Goal: Transaction & Acquisition: Purchase product/service

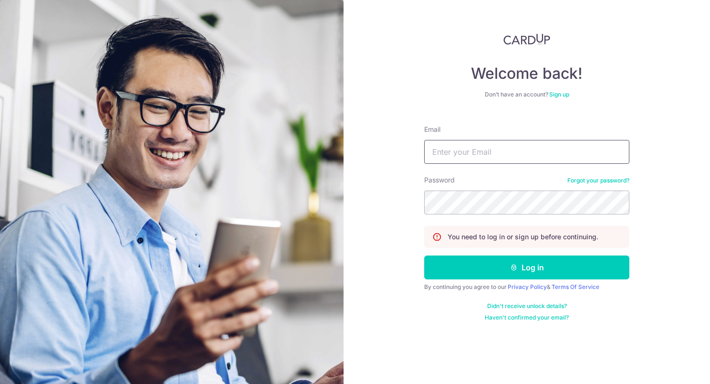
click at [456, 151] on input "Email" at bounding box center [526, 152] width 205 height 24
type input "[EMAIL_ADDRESS][DOMAIN_NAME]"
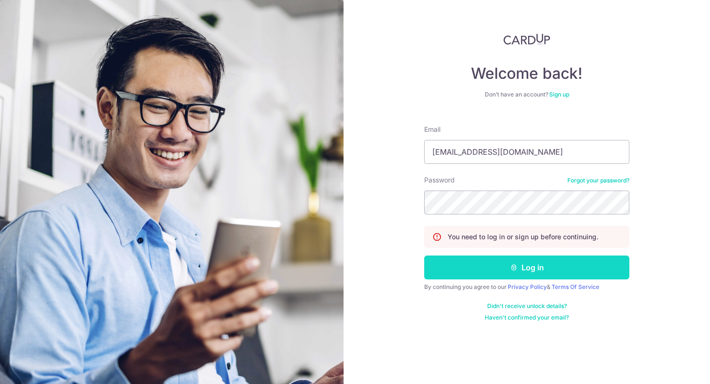
click at [525, 264] on button "Log in" at bounding box center [526, 267] width 205 height 24
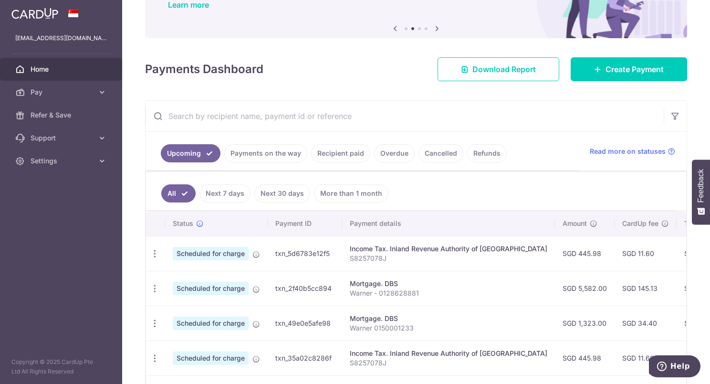
scroll to position [143, 0]
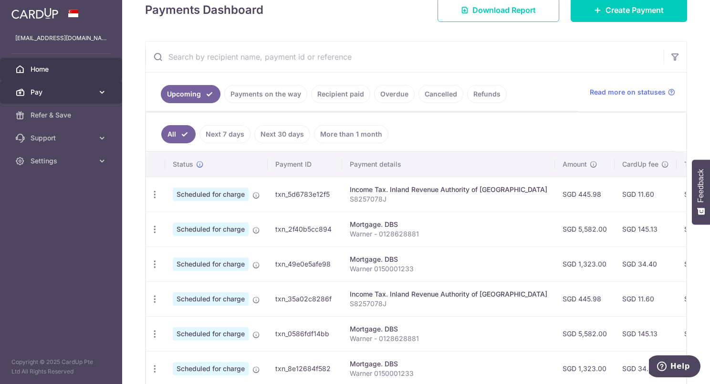
click at [102, 93] on icon at bounding box center [102, 92] width 10 height 10
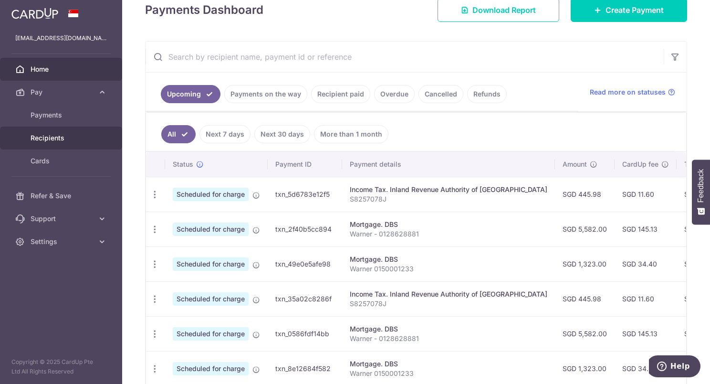
click at [51, 137] on span "Recipients" at bounding box center [62, 138] width 63 height 10
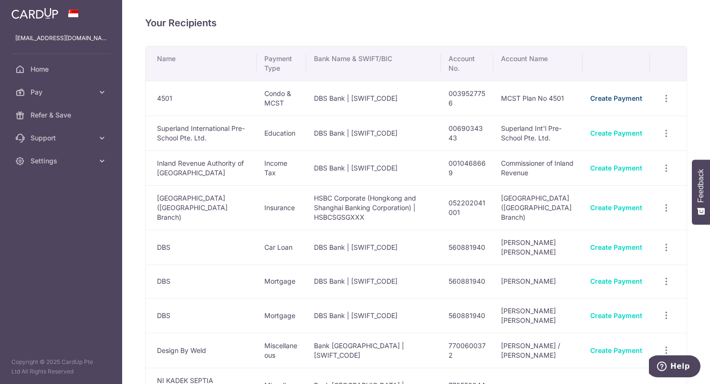
click at [601, 96] on link "Create Payment" at bounding box center [617, 98] width 52 height 8
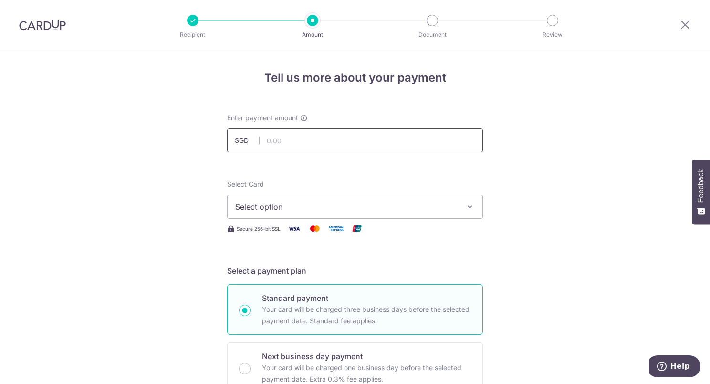
click at [271, 140] on input "text" at bounding box center [355, 140] width 256 height 24
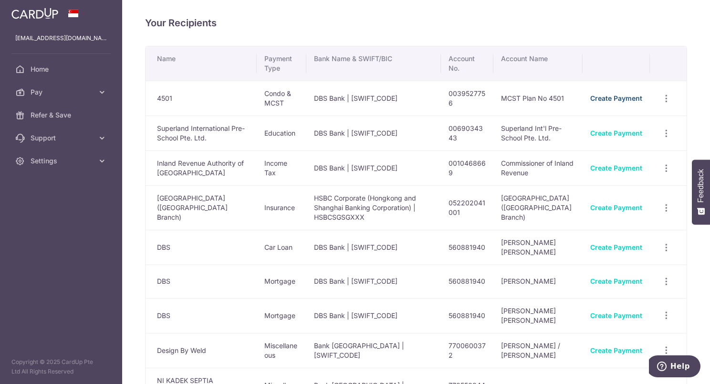
click at [603, 97] on link "Create Payment" at bounding box center [617, 98] width 52 height 8
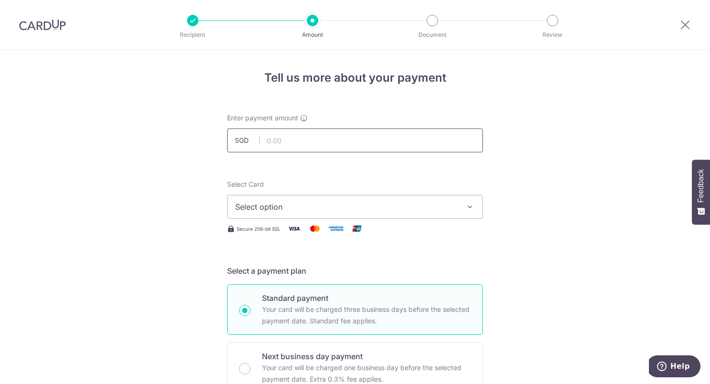
click at [299, 141] on input "text" at bounding box center [355, 140] width 256 height 24
click at [271, 139] on input "178.42" at bounding box center [355, 140] width 256 height 24
click at [273, 139] on input "178.42" at bounding box center [355, 140] width 256 height 24
type input "1,785.42"
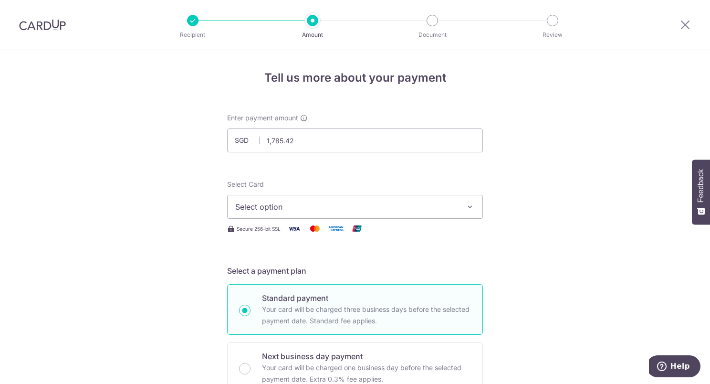
click at [450, 204] on span "Select option" at bounding box center [346, 206] width 222 height 11
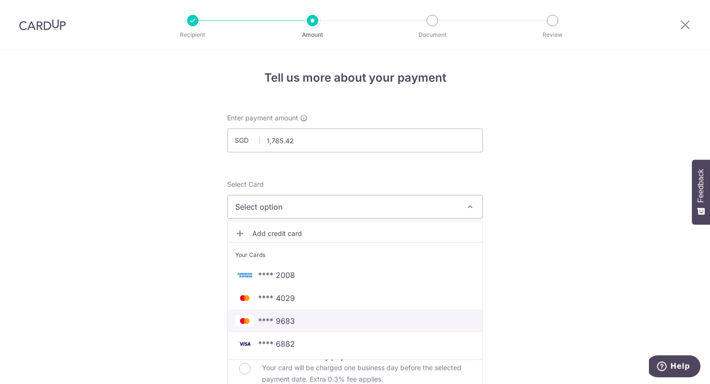
click at [282, 325] on span "**** 9683" at bounding box center [276, 320] width 37 height 11
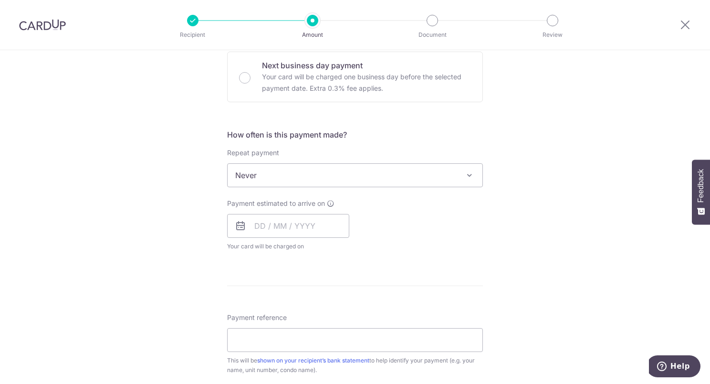
scroll to position [286, 0]
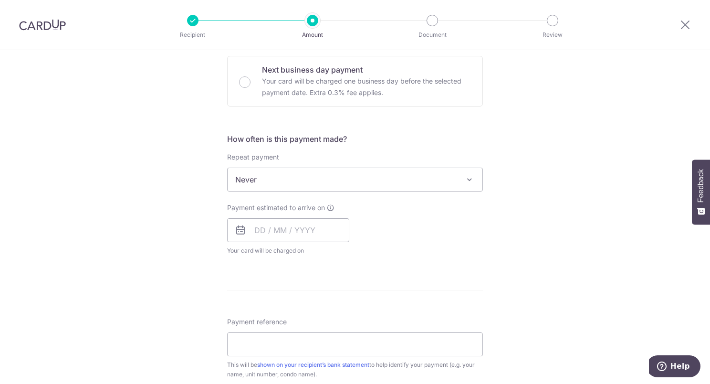
click at [357, 179] on span "Never" at bounding box center [355, 179] width 255 height 23
click at [196, 212] on div "Tell us more about your payment Enter payment amount SGD 1,785.42 1785.42 Selec…" at bounding box center [355, 196] width 710 height 864
click at [283, 228] on input "text" at bounding box center [288, 230] width 122 height 24
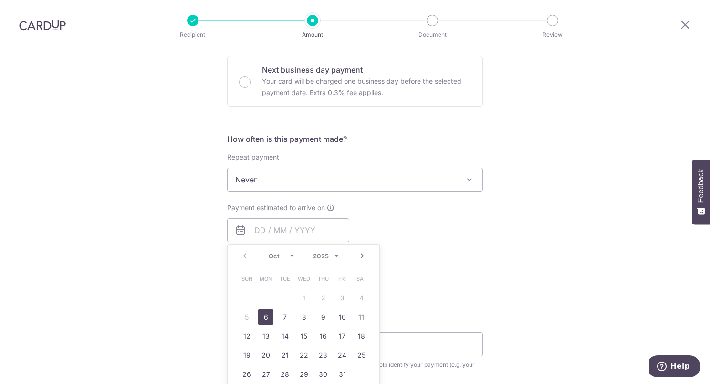
click at [433, 235] on div "Payment estimated to arrive on Prev Next Oct Nov Dec 2025 2026 2027 2028 2029 2…" at bounding box center [355, 229] width 267 height 53
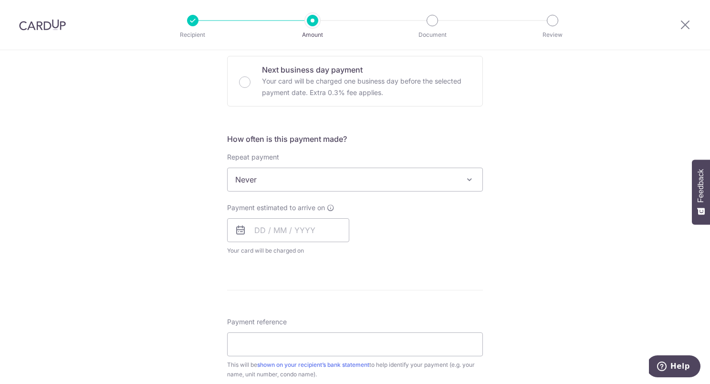
scroll to position [382, 0]
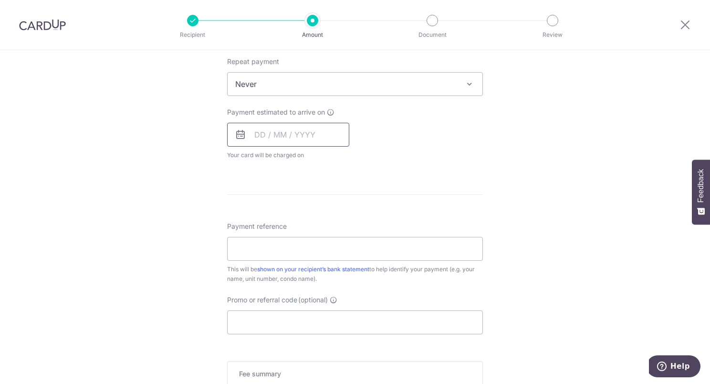
click at [302, 135] on input "text" at bounding box center [288, 135] width 122 height 24
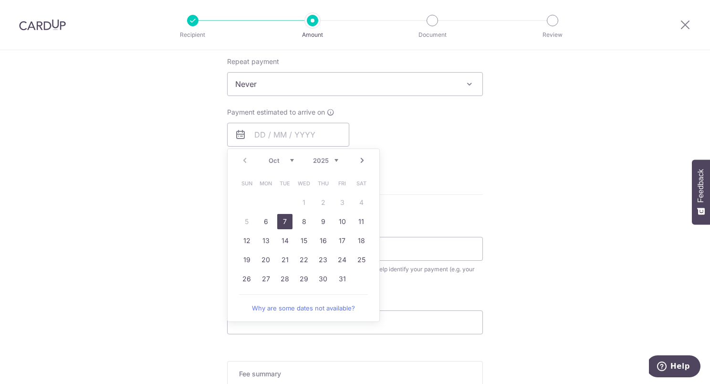
click at [281, 221] on link "7" at bounding box center [284, 221] width 15 height 15
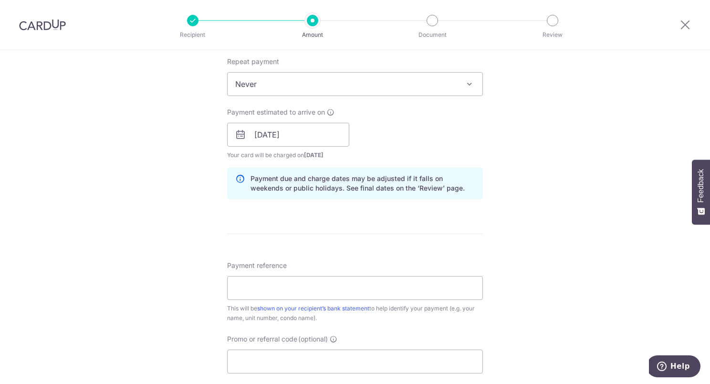
click at [571, 181] on div "Tell us more about your payment Enter payment amount SGD 1,785.42 1785.42 Selec…" at bounding box center [355, 119] width 710 height 903
click at [271, 127] on input "[DATE]" at bounding box center [288, 135] width 122 height 24
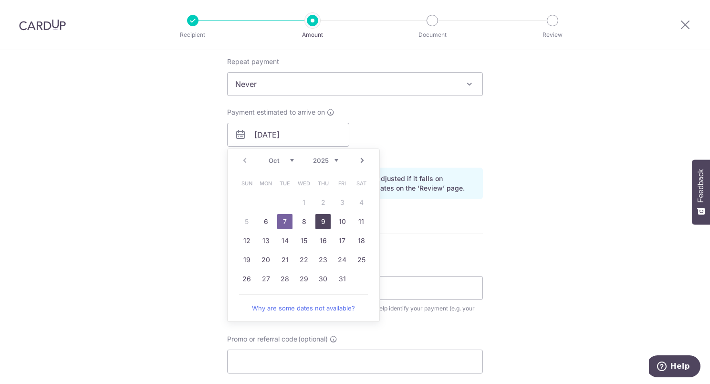
click at [320, 221] on link "9" at bounding box center [323, 221] width 15 height 15
type input "[DATE]"
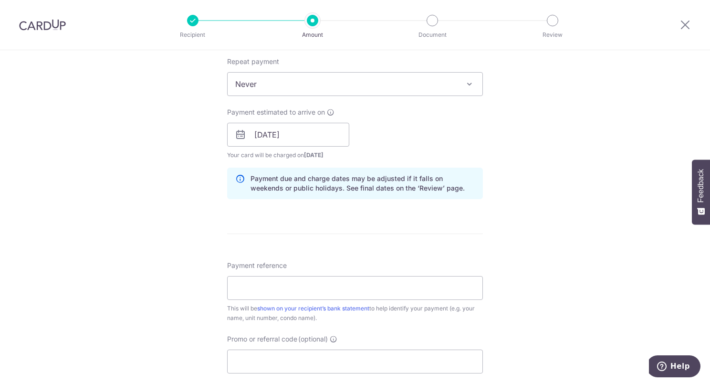
click at [541, 194] on div "Tell us more about your payment Enter payment amount SGD 1,785.42 1785.42 Selec…" at bounding box center [355, 119] width 710 height 903
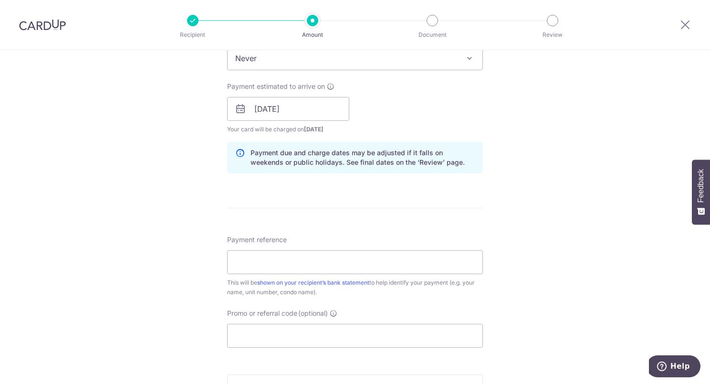
scroll to position [430, 0]
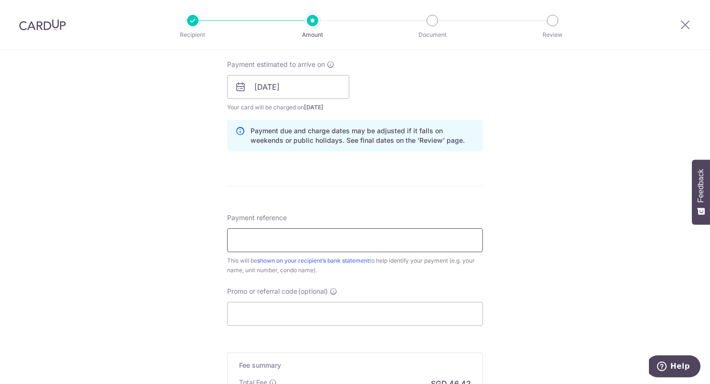
click at [254, 243] on input "Payment reference" at bounding box center [355, 240] width 256 height 24
type input "1050315 102025"
click at [529, 262] on div "Tell us more about your payment Enter payment amount SGD 1,785.42 1785.42 Selec…" at bounding box center [355, 71] width 710 height 903
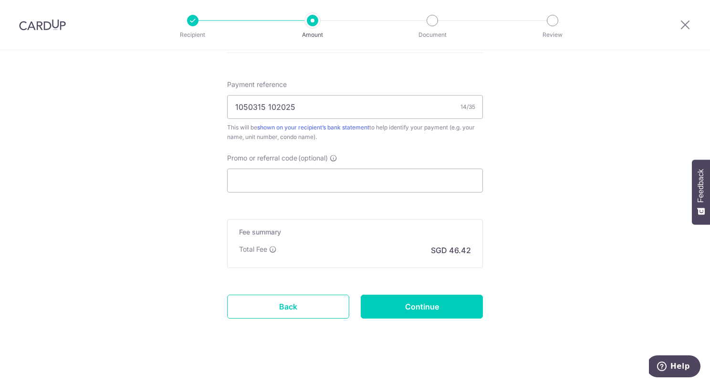
scroll to position [568, 0]
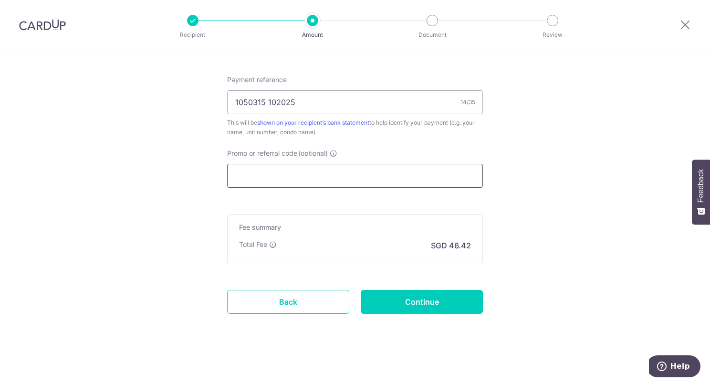
click at [241, 175] on input "Promo or referral code (optional)" at bounding box center [355, 176] width 256 height 24
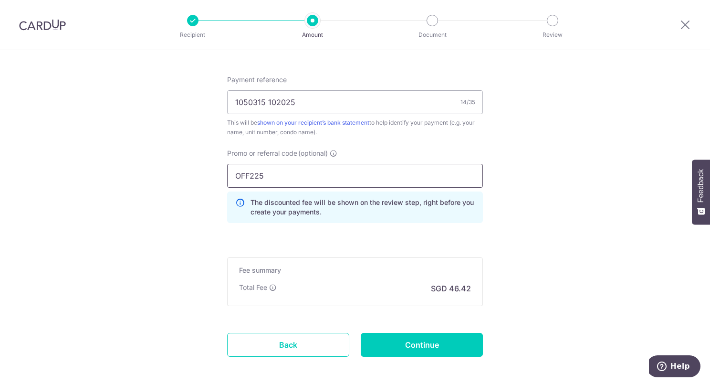
type input "OFF225"
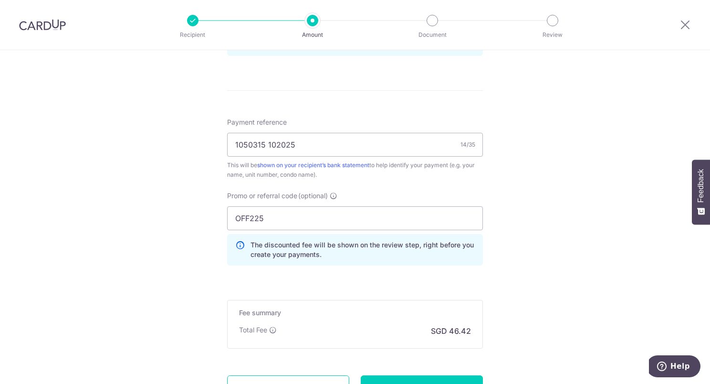
scroll to position [611, 0]
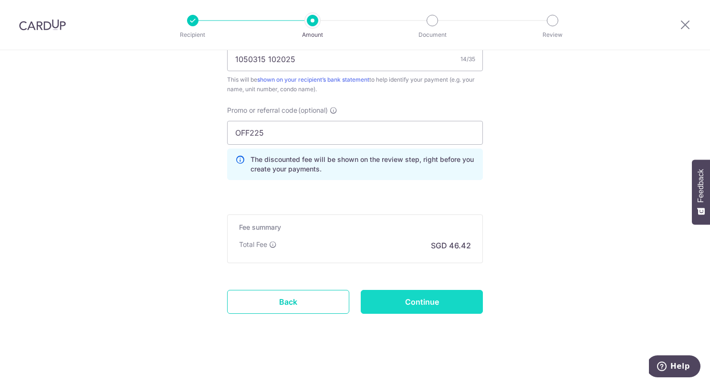
click at [420, 303] on input "Continue" at bounding box center [422, 302] width 122 height 24
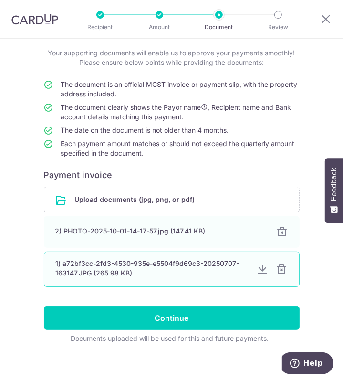
scroll to position [61, 0]
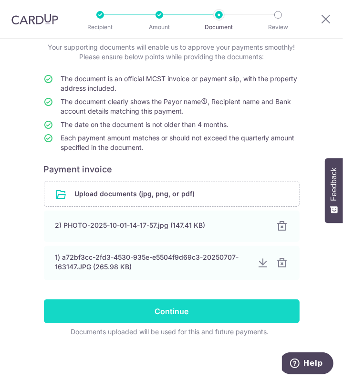
click at [175, 307] on input "Continue" at bounding box center [172, 311] width 256 height 24
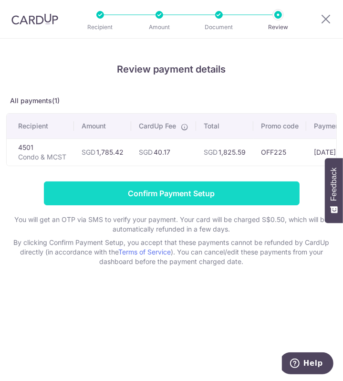
click at [168, 197] on input "Confirm Payment Setup" at bounding box center [172, 193] width 256 height 24
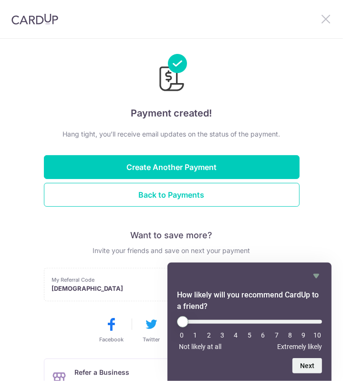
drag, startPoint x: 0, startPoint y: 0, endPoint x: 327, endPoint y: 19, distance: 327.6
click at [327, 19] on icon at bounding box center [325, 19] width 11 height 12
